Goal: Transaction & Acquisition: Book appointment/travel/reservation

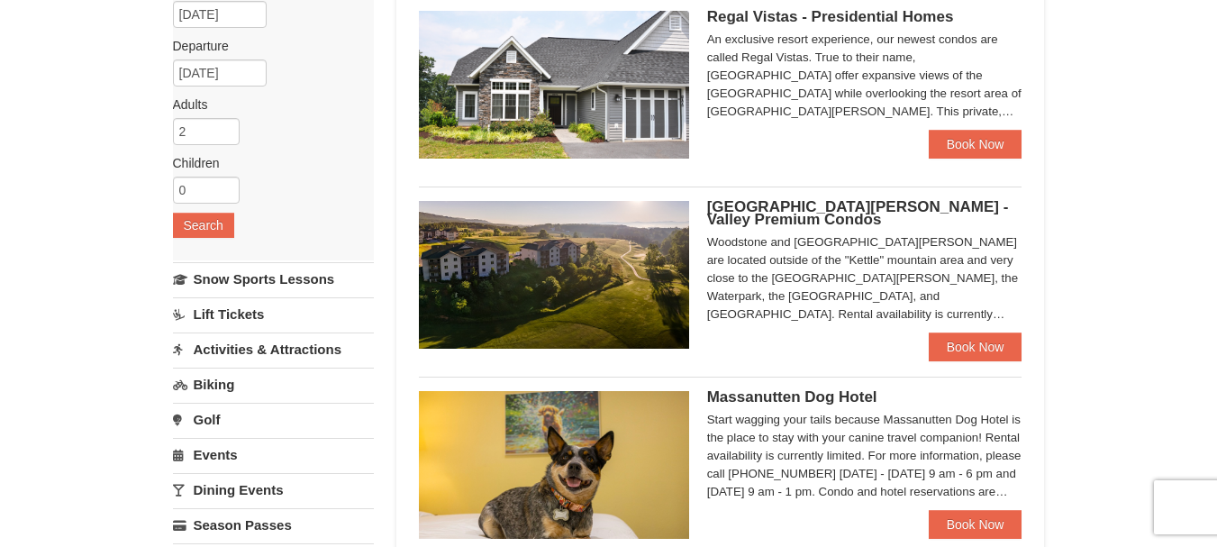
scroll to position [90, 0]
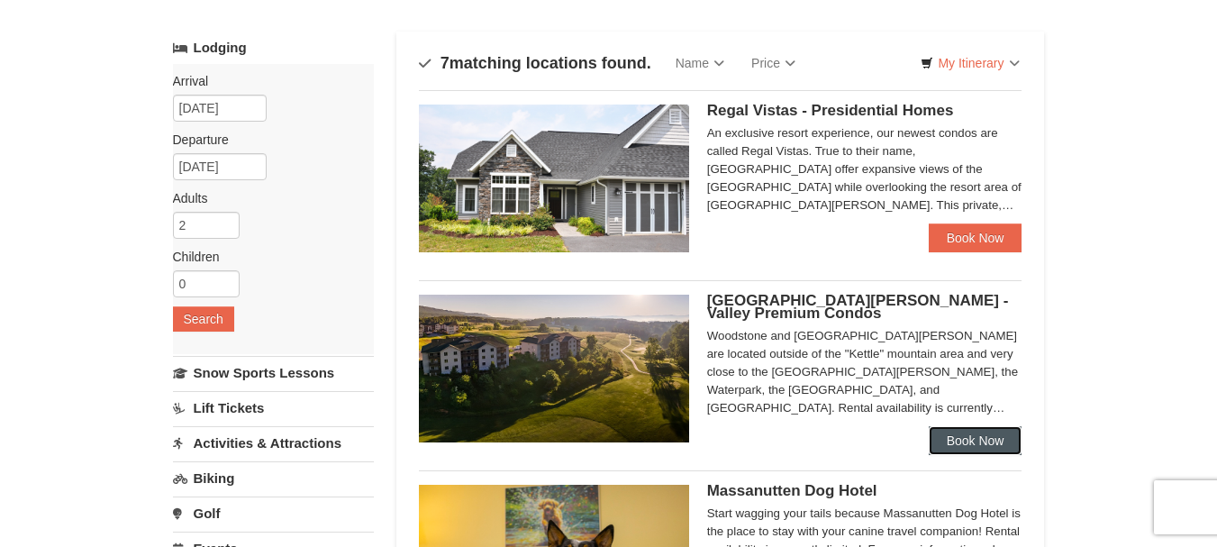
click at [968, 439] on link "Book Now" at bounding box center [976, 440] width 94 height 29
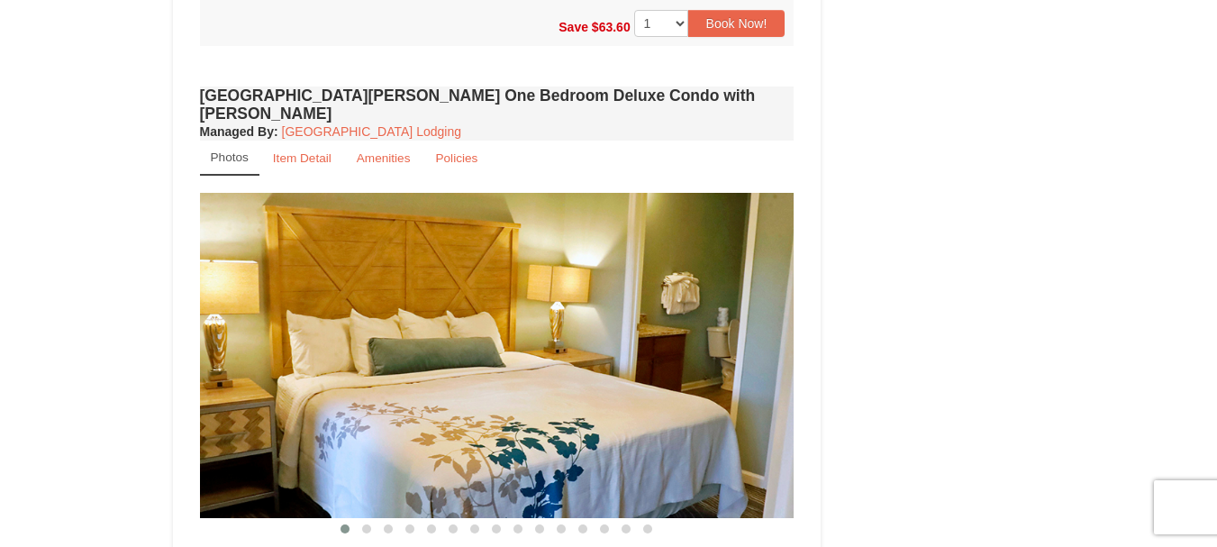
scroll to position [1472, 0]
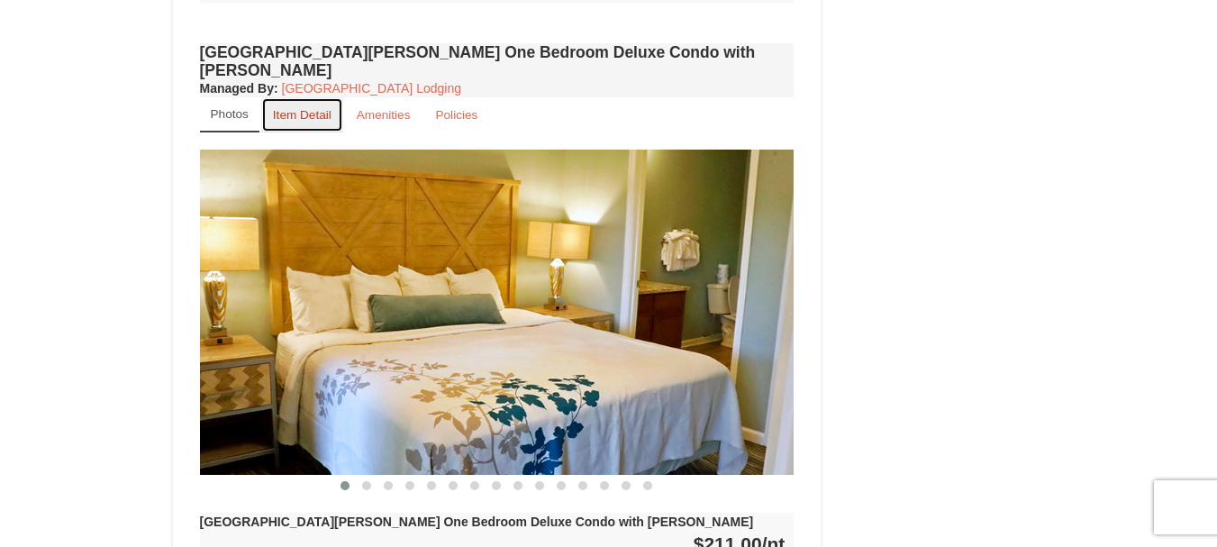
click at [306, 108] on small "Item Detail" at bounding box center [302, 115] width 59 height 14
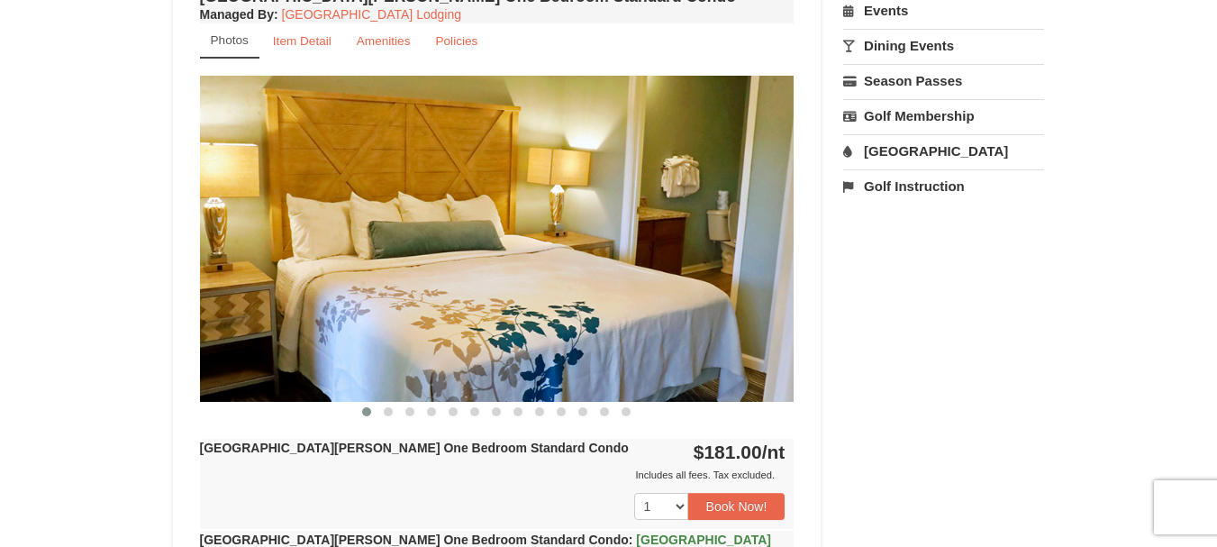
scroll to position [661, 0]
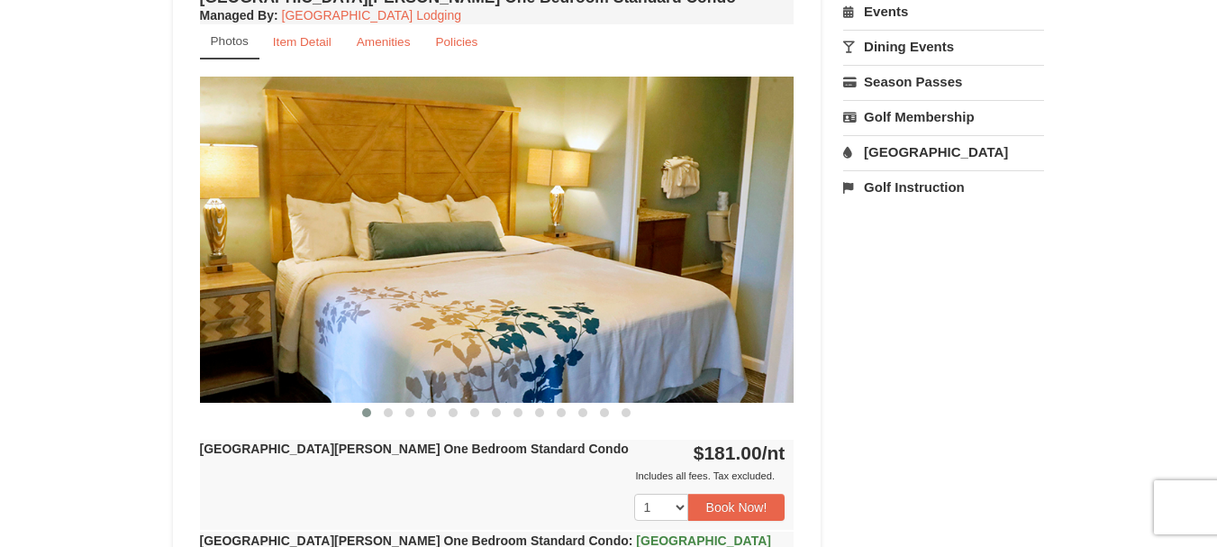
click at [488, 205] on img at bounding box center [497, 239] width 595 height 325
drag, startPoint x: 387, startPoint y: 421, endPoint x: 387, endPoint y: 411, distance: 9.9
click at [387, 414] on button at bounding box center [389, 413] width 22 height 18
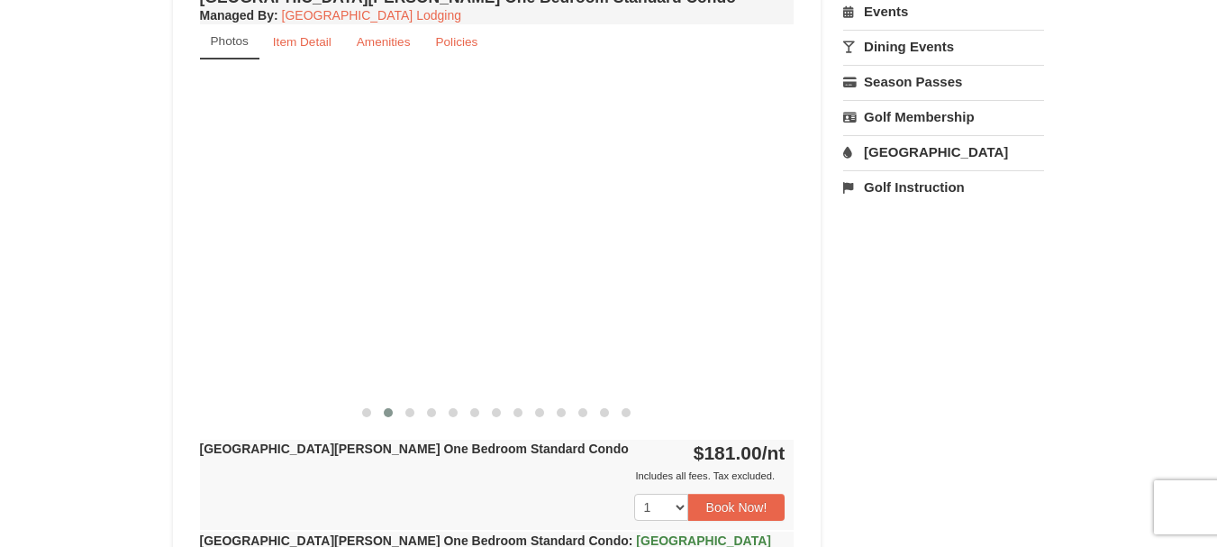
click at [387, 411] on span at bounding box center [388, 412] width 9 height 9
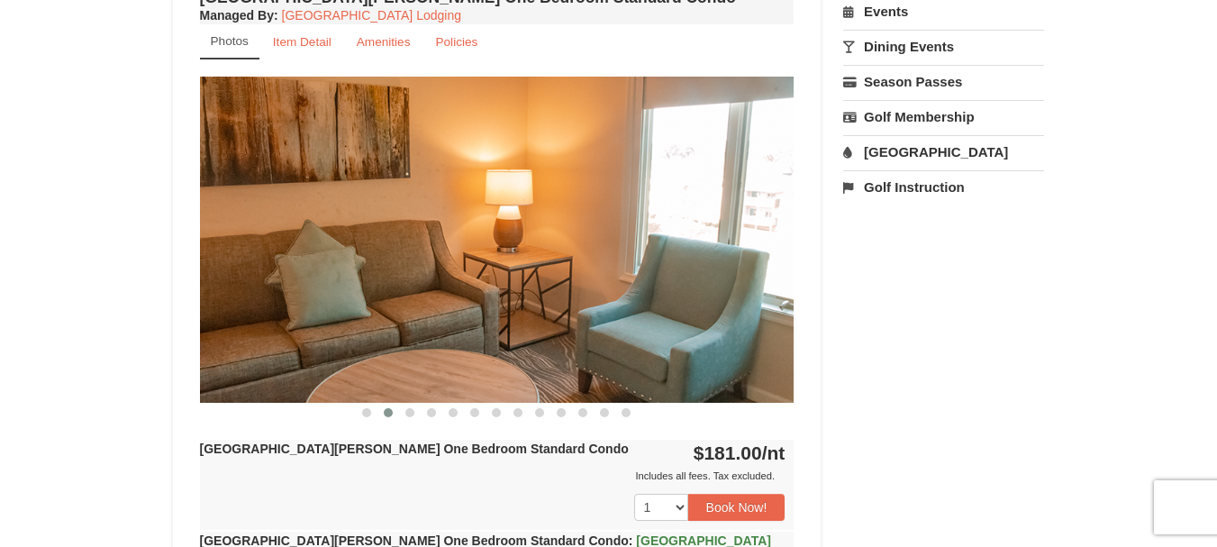
click at [408, 414] on span at bounding box center [409, 412] width 9 height 9
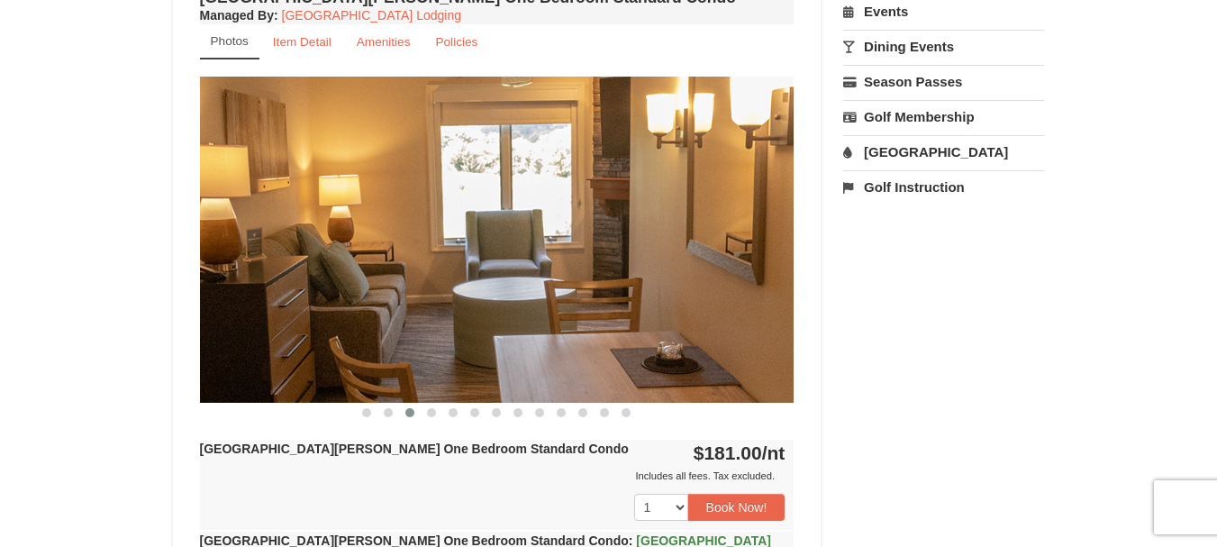
click at [431, 413] on span at bounding box center [431, 412] width 9 height 9
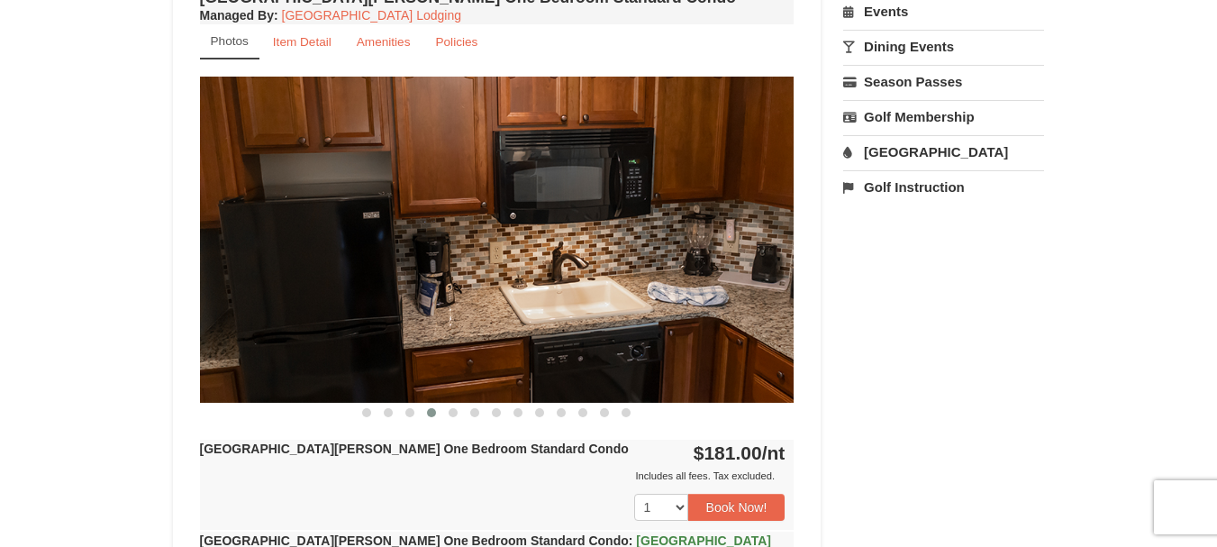
click at [450, 413] on span at bounding box center [453, 412] width 9 height 9
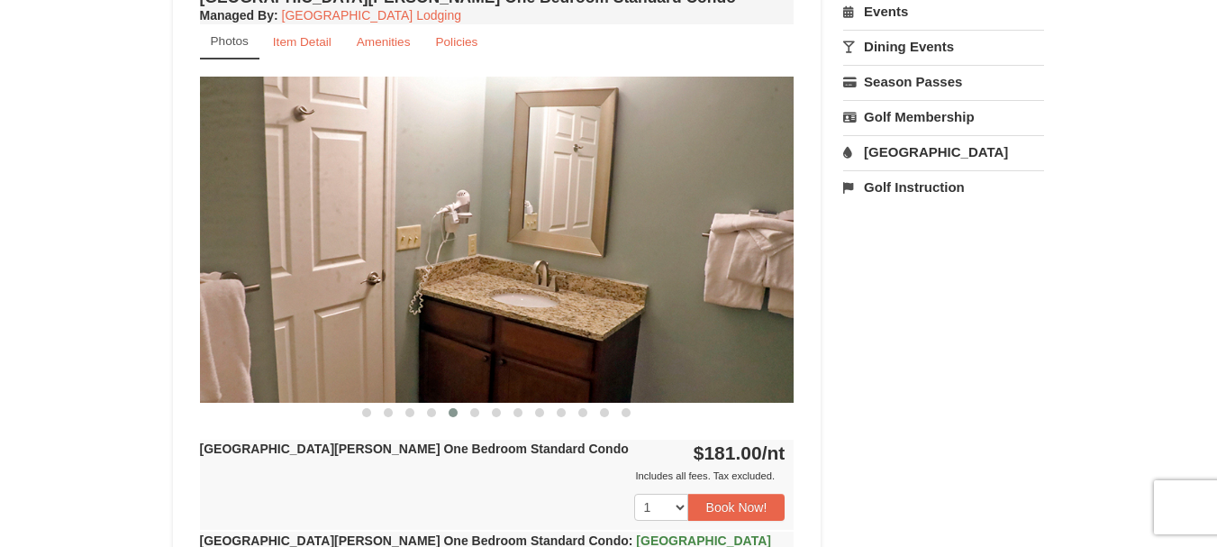
click at [469, 413] on button at bounding box center [475, 413] width 22 height 18
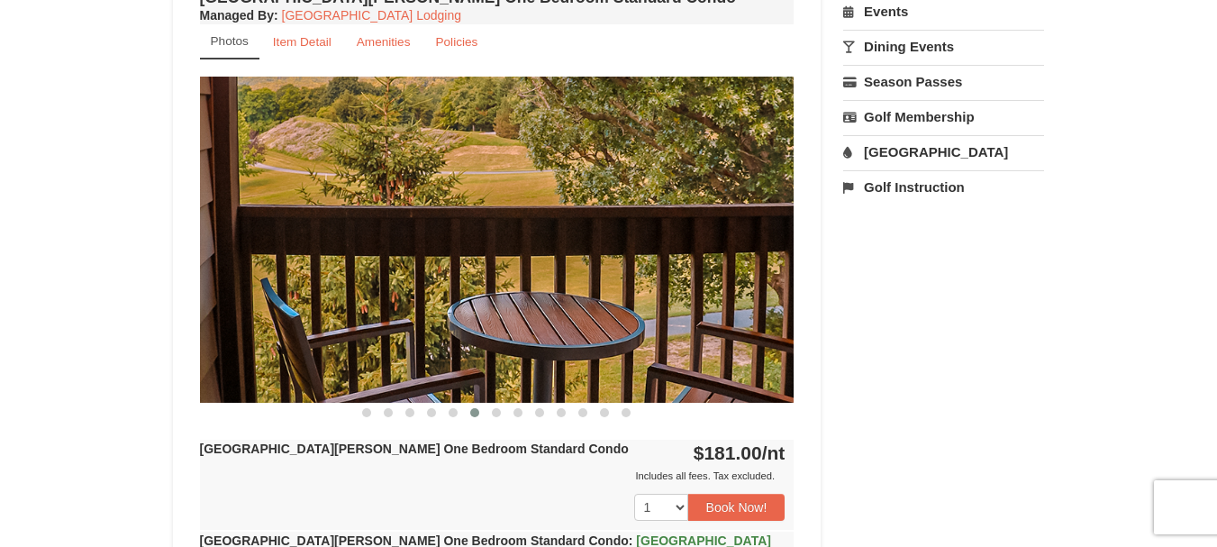
click at [498, 413] on span at bounding box center [496, 412] width 9 height 9
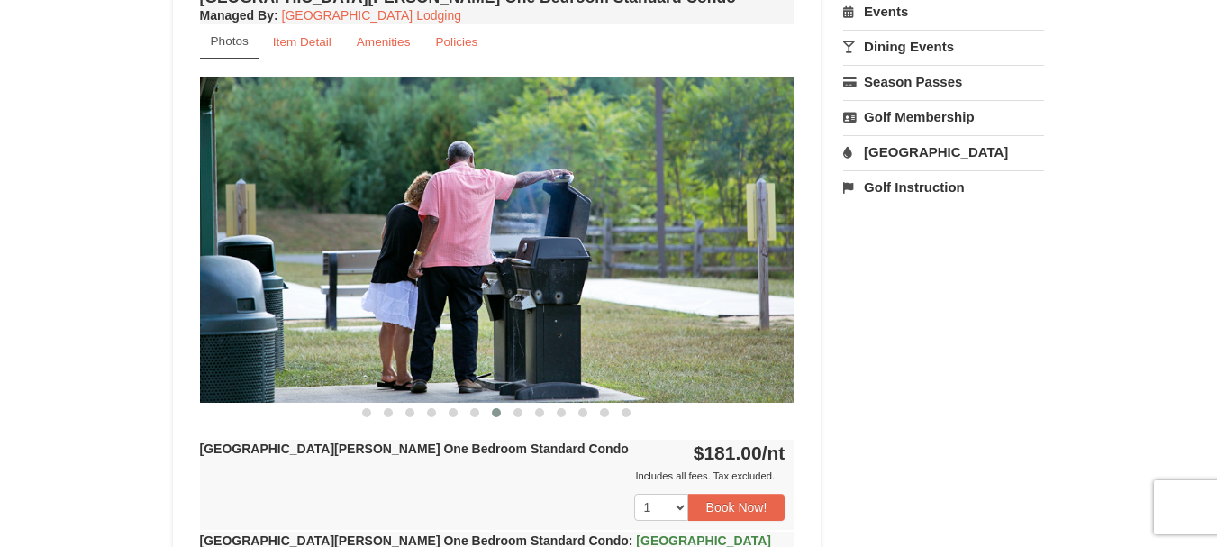
click at [520, 413] on span at bounding box center [518, 412] width 9 height 9
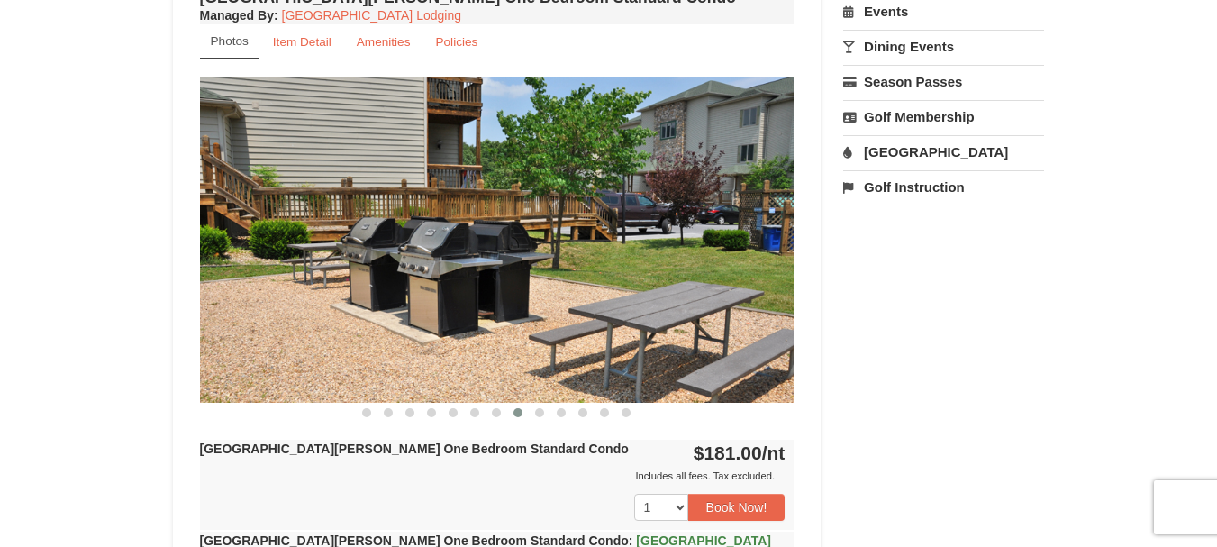
click at [537, 411] on span at bounding box center [539, 412] width 9 height 9
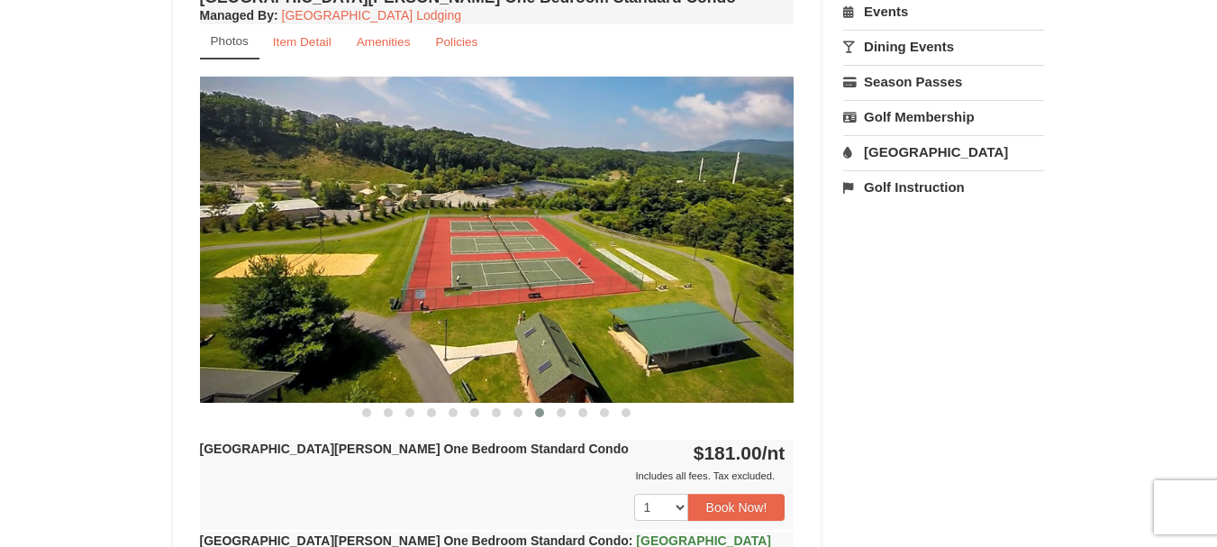
click at [562, 413] on span at bounding box center [561, 412] width 9 height 9
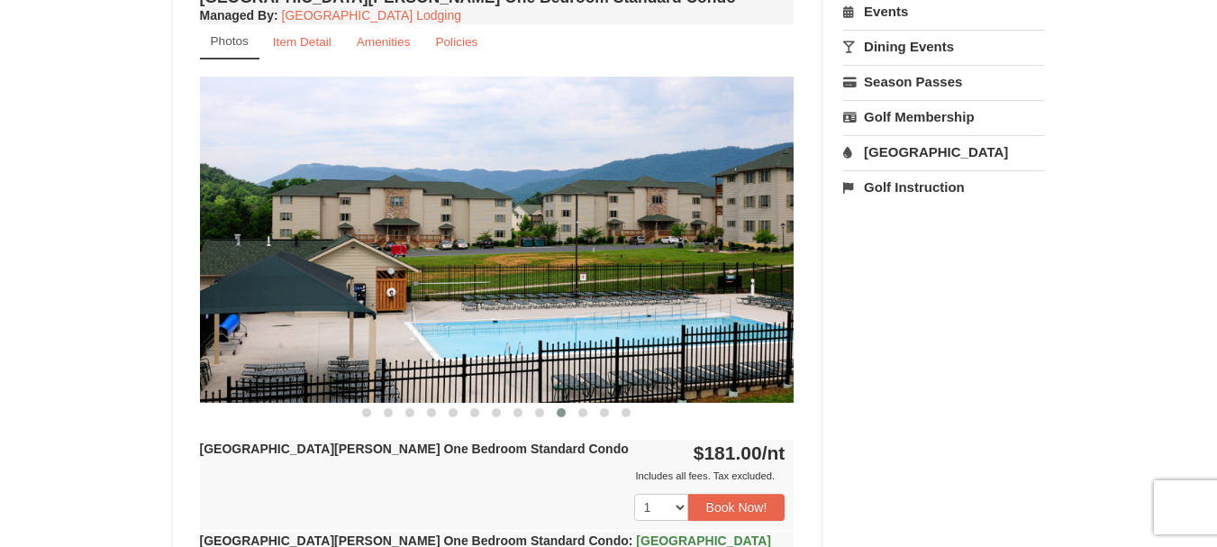
click at [581, 414] on span at bounding box center [582, 412] width 9 height 9
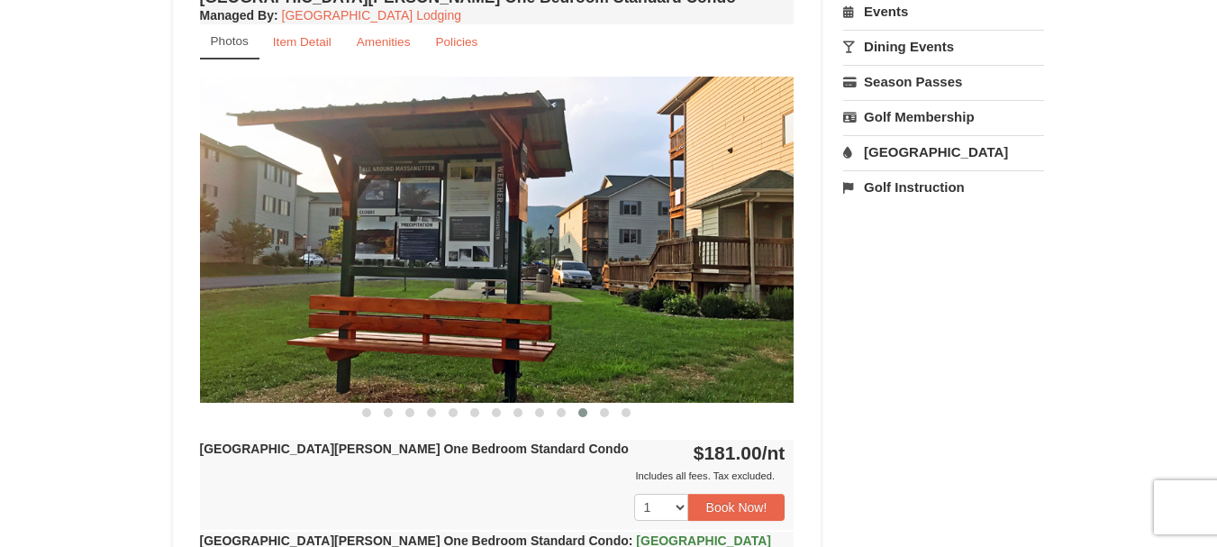
click at [562, 411] on span at bounding box center [561, 412] width 9 height 9
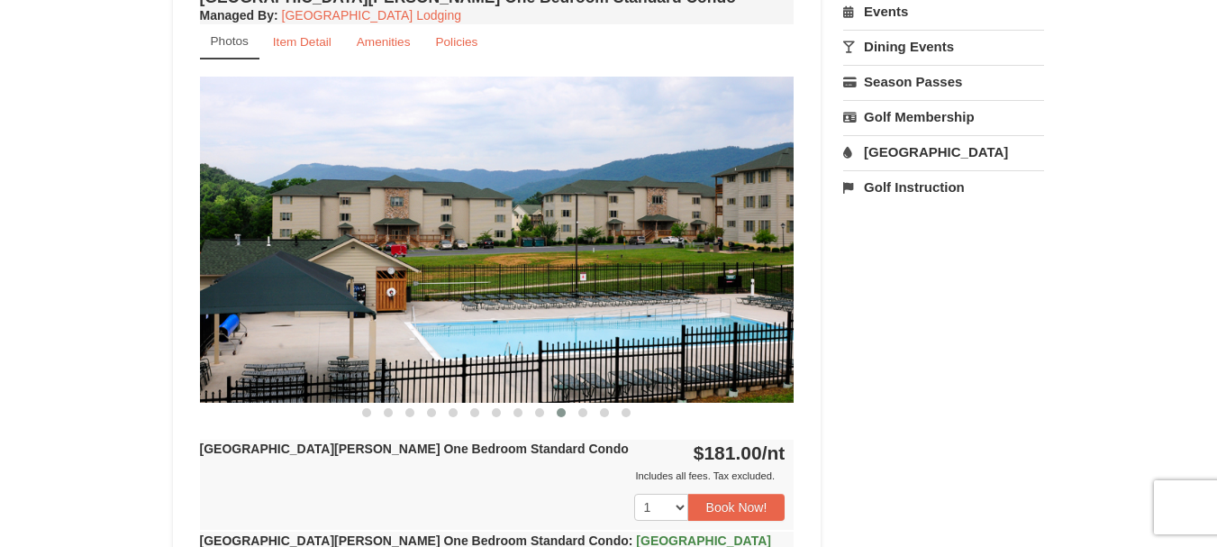
click at [583, 411] on span at bounding box center [582, 412] width 9 height 9
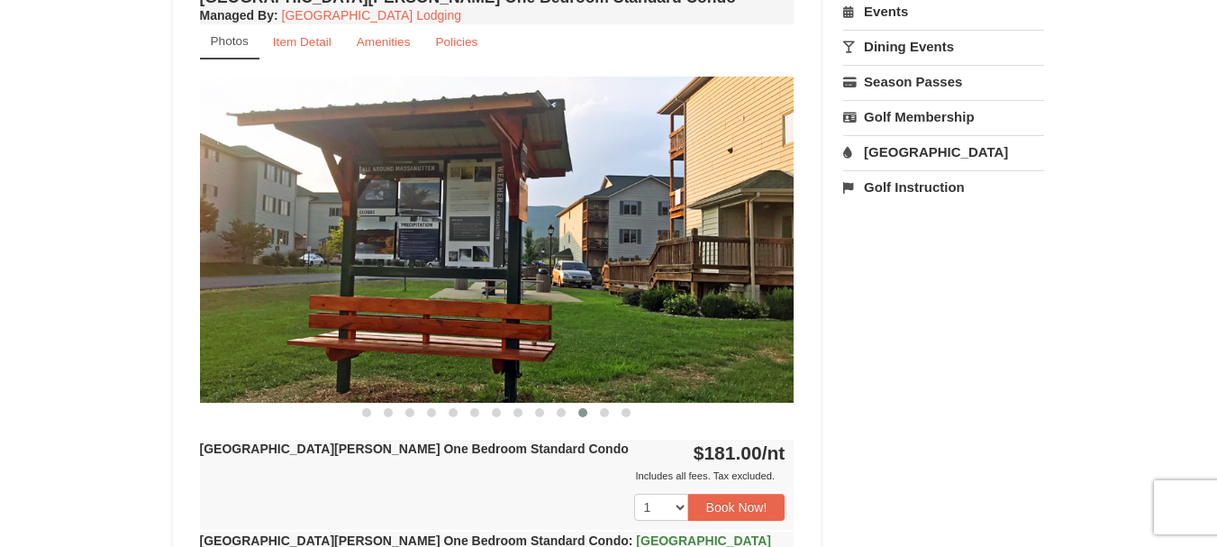
click at [606, 413] on span at bounding box center [604, 412] width 9 height 9
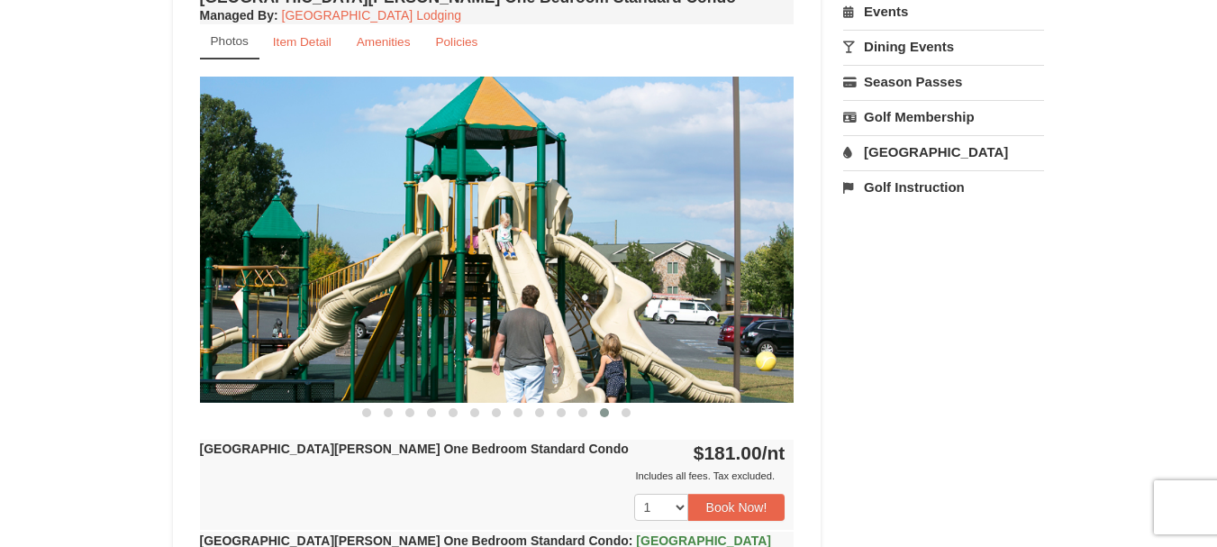
click at [623, 414] on span at bounding box center [626, 412] width 9 height 9
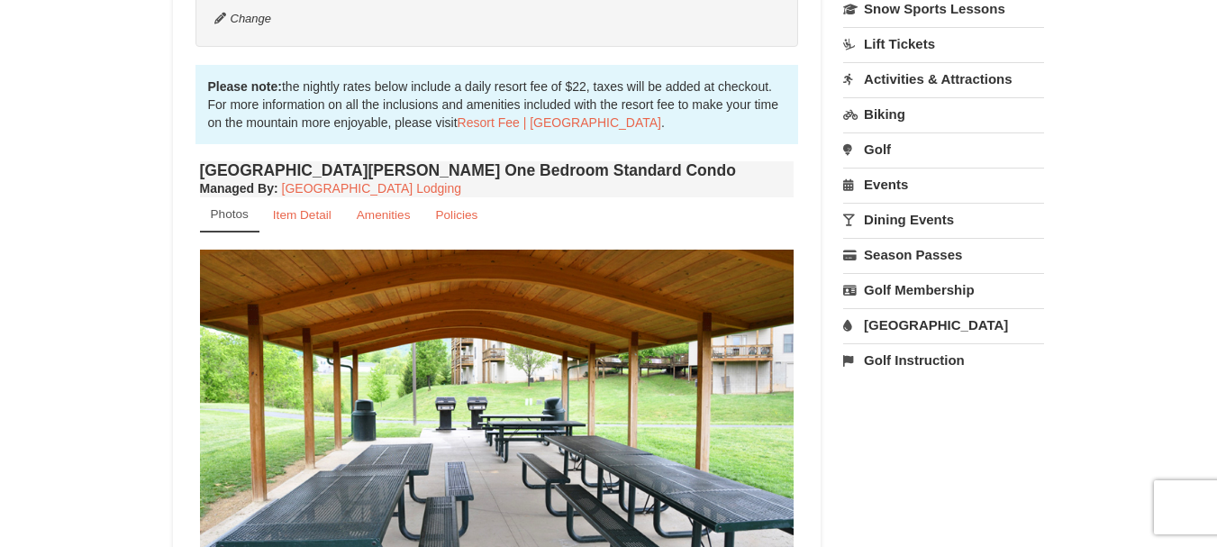
scroll to position [481, 0]
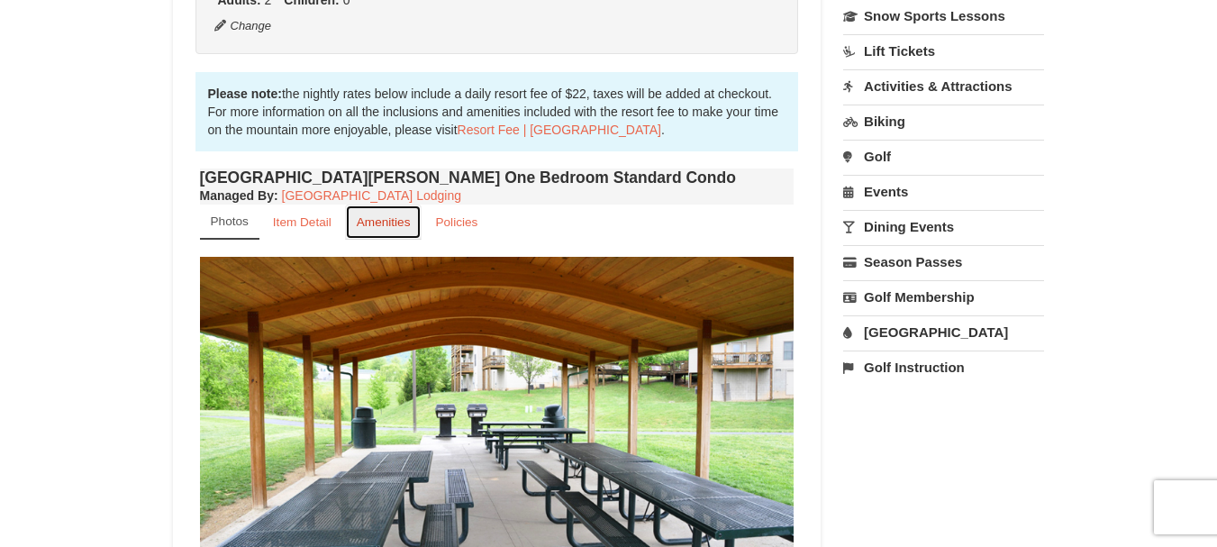
click at [376, 217] on small "Amenities" at bounding box center [384, 222] width 54 height 14
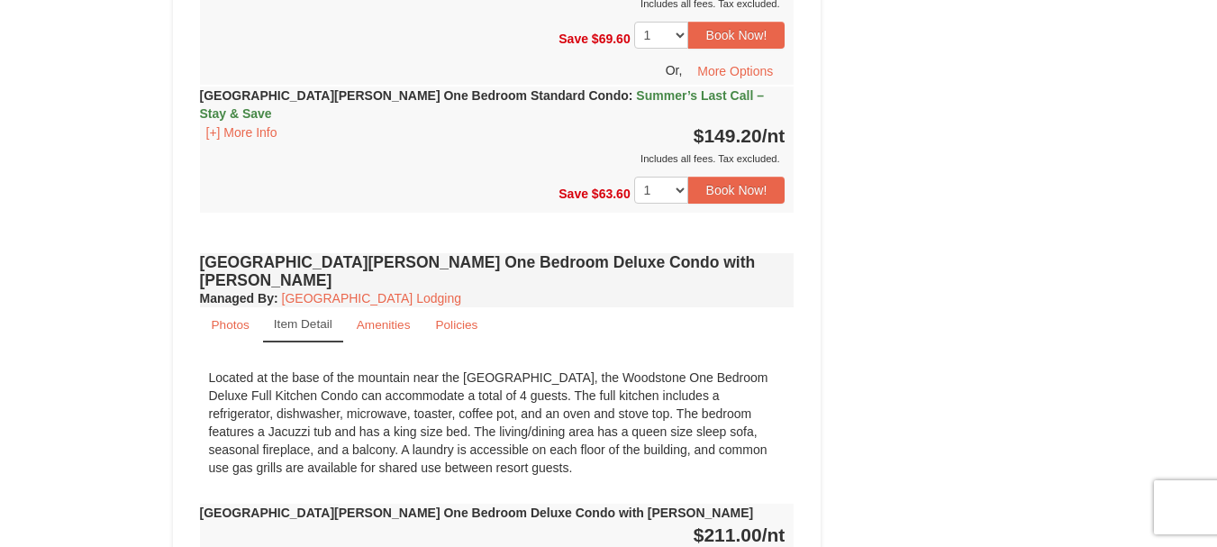
scroll to position [1202, 0]
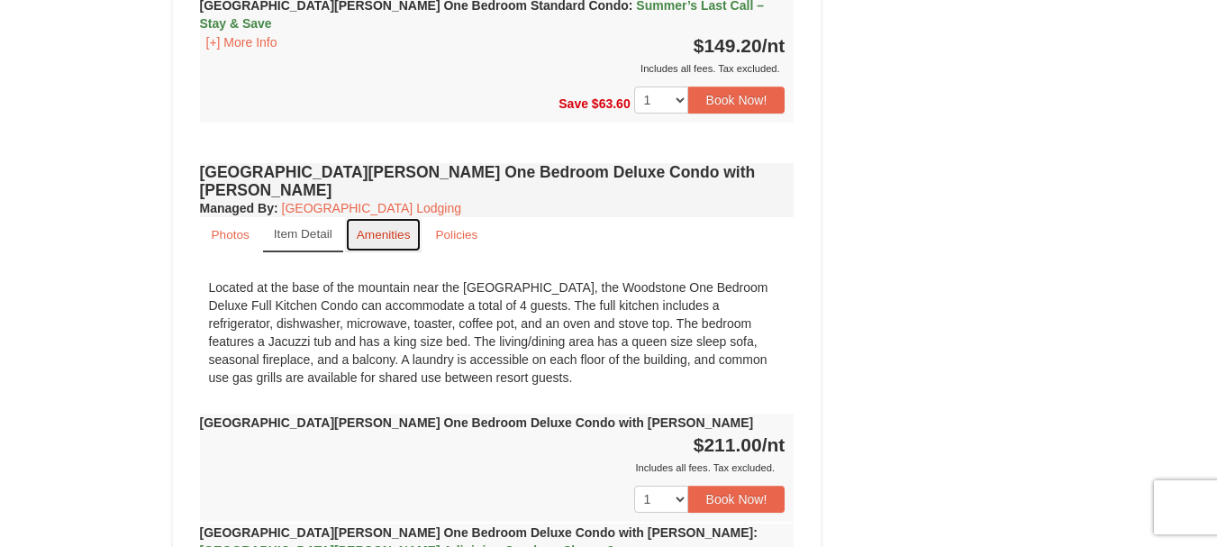
click at [395, 228] on small "Amenities" at bounding box center [384, 235] width 54 height 14
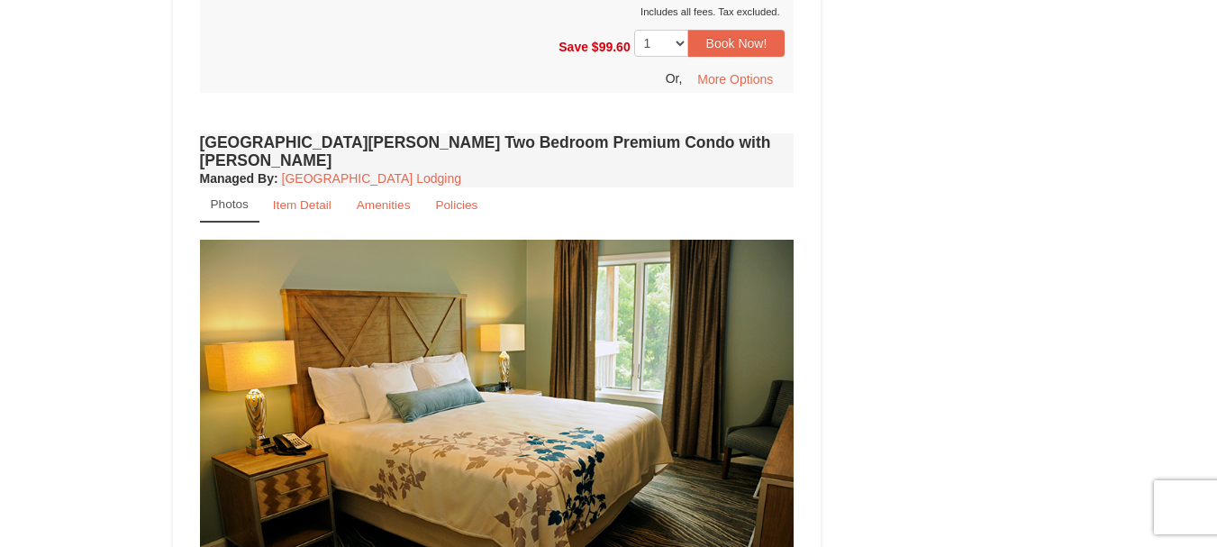
scroll to position [3815, 0]
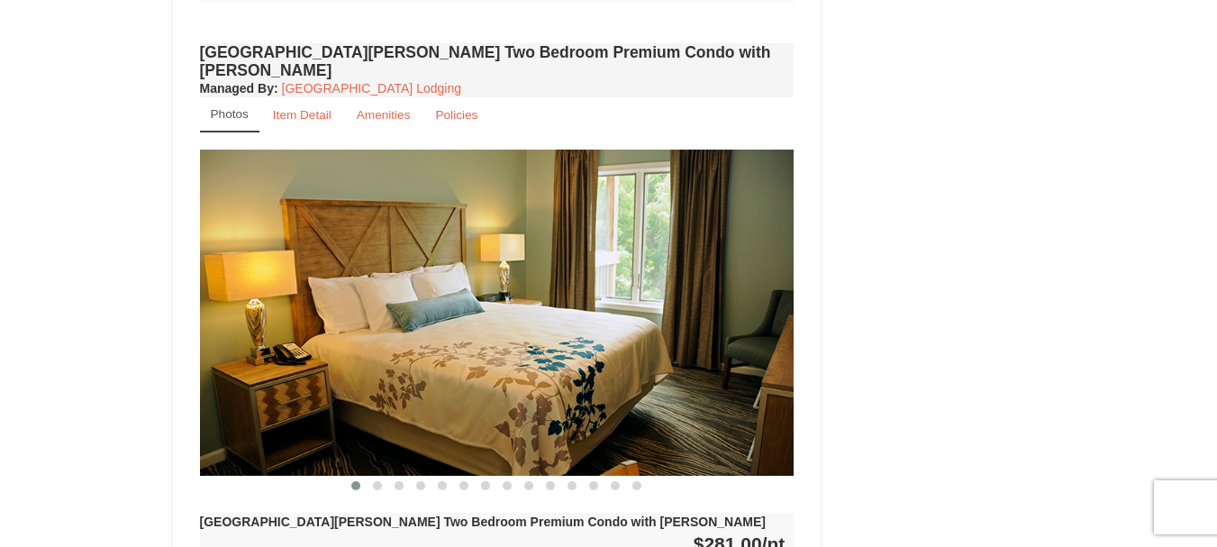
click at [386, 477] on button at bounding box center [378, 486] width 22 height 18
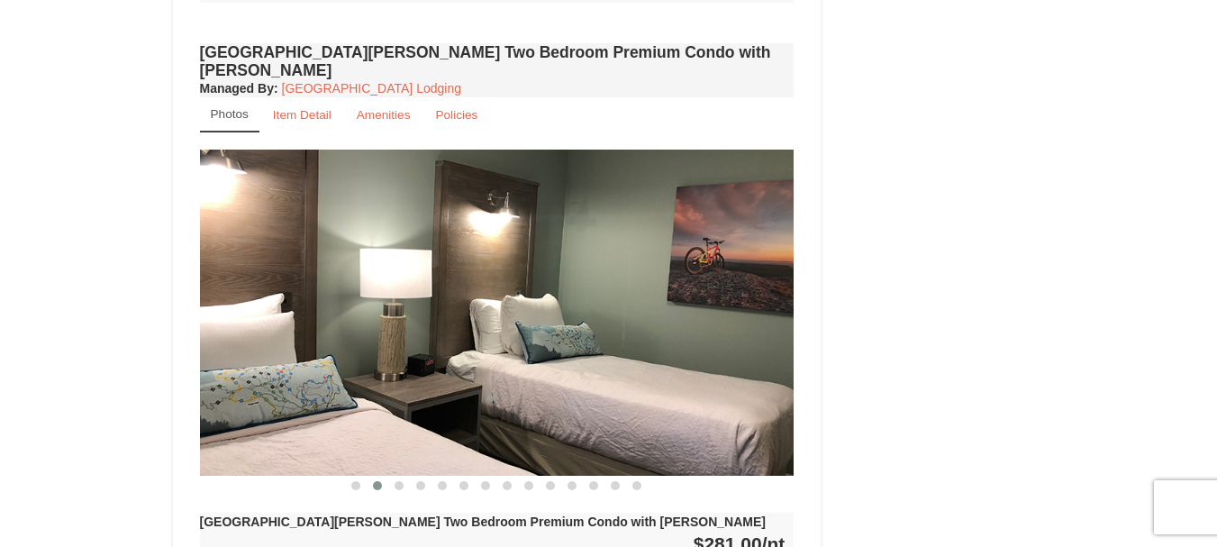
click at [397, 481] on span at bounding box center [399, 485] width 9 height 9
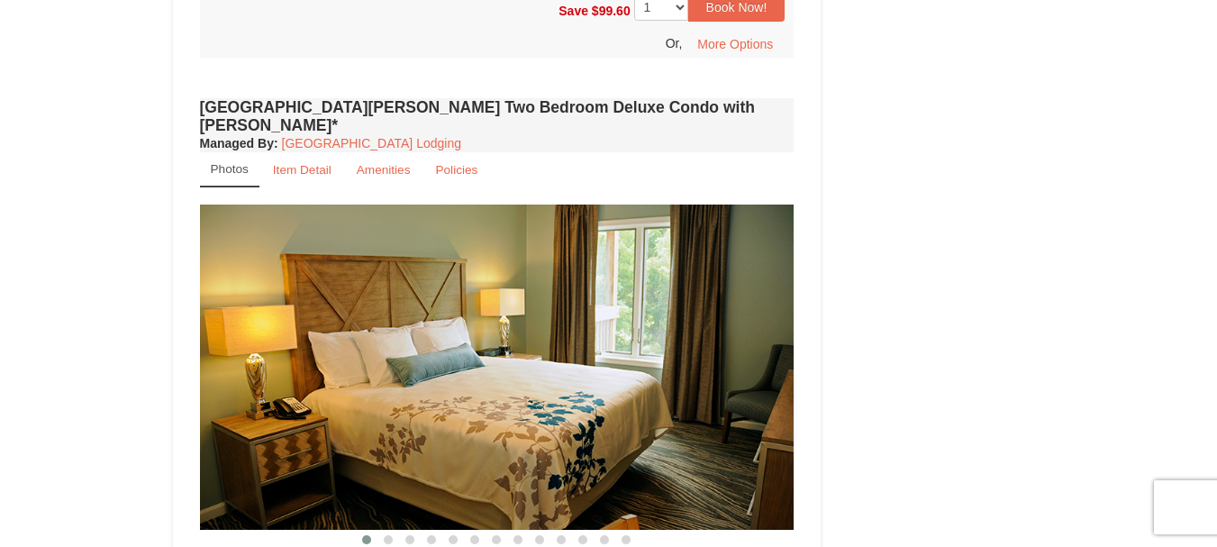
scroll to position [2824, 0]
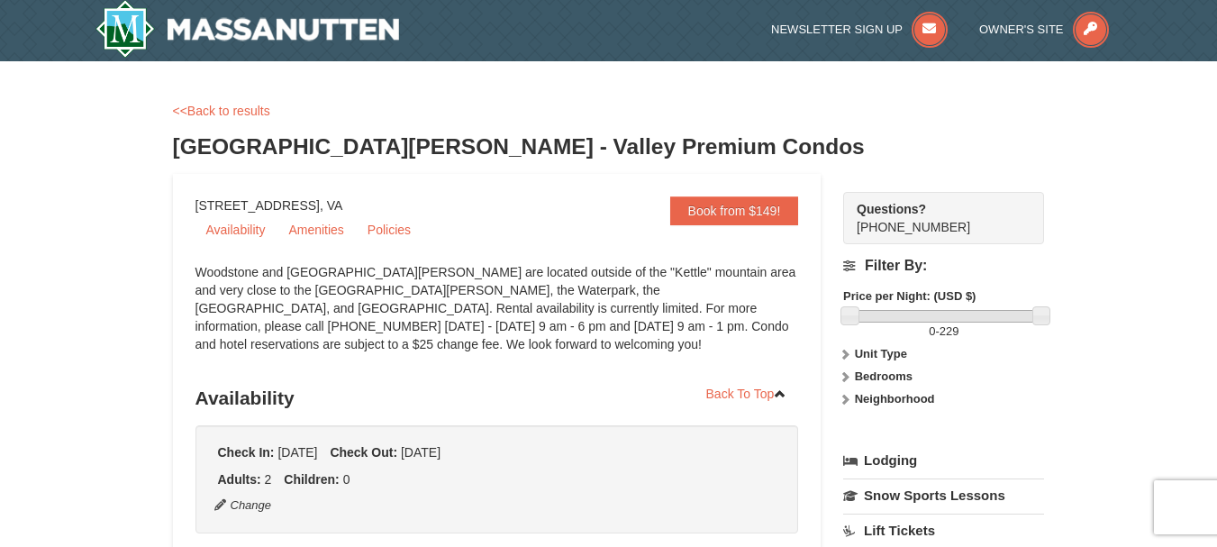
scroll to position [0, 0]
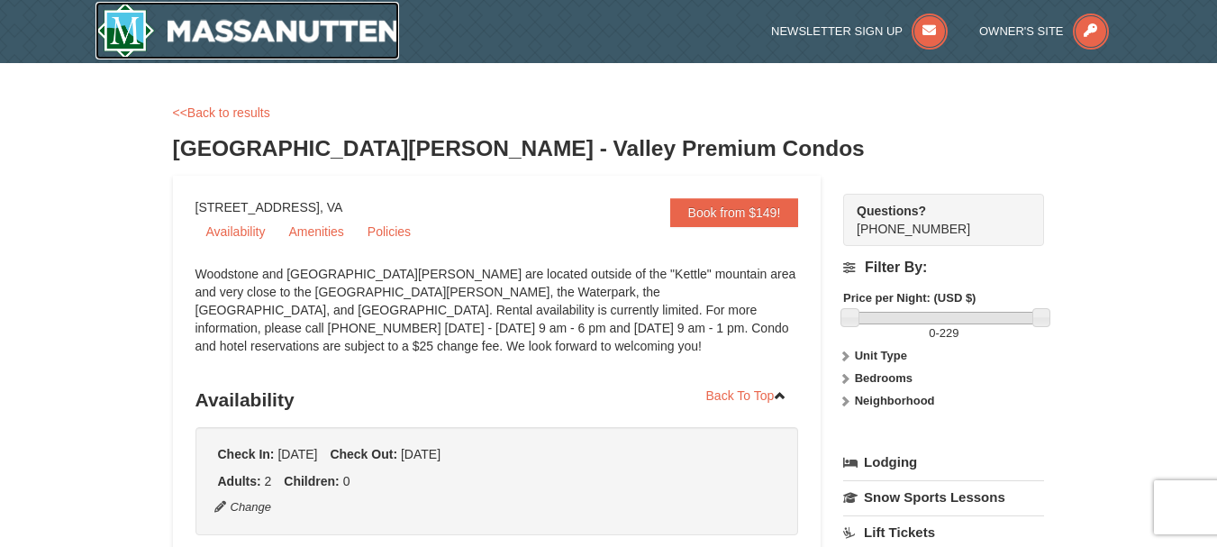
click at [317, 28] on img at bounding box center [248, 31] width 305 height 58
